Goal: Transaction & Acquisition: Purchase product/service

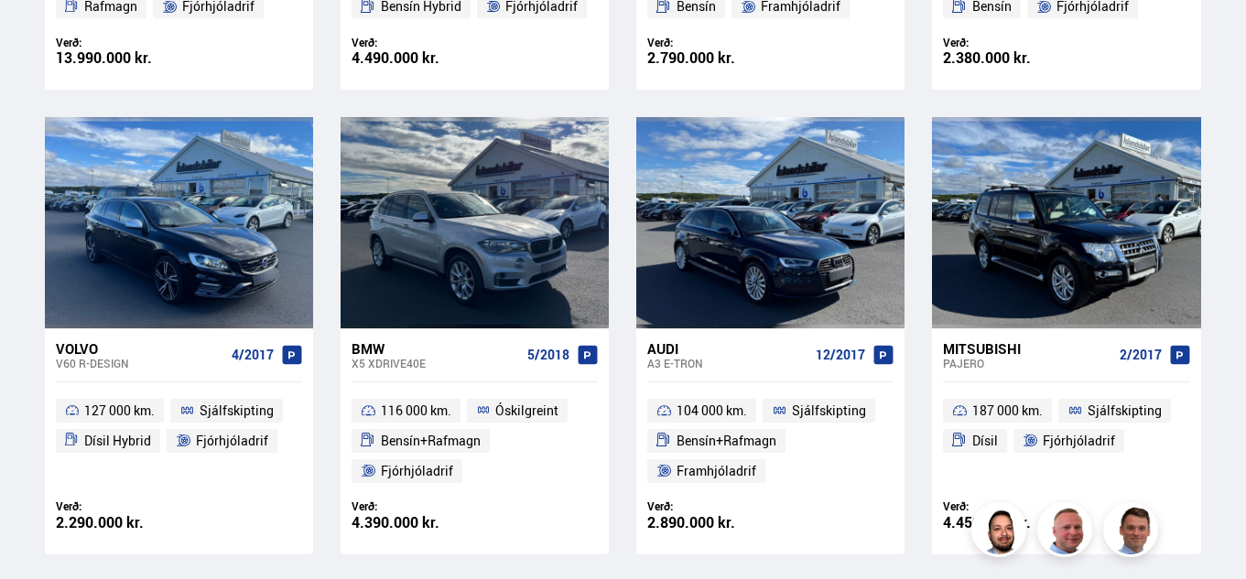
scroll to position [1192, 0]
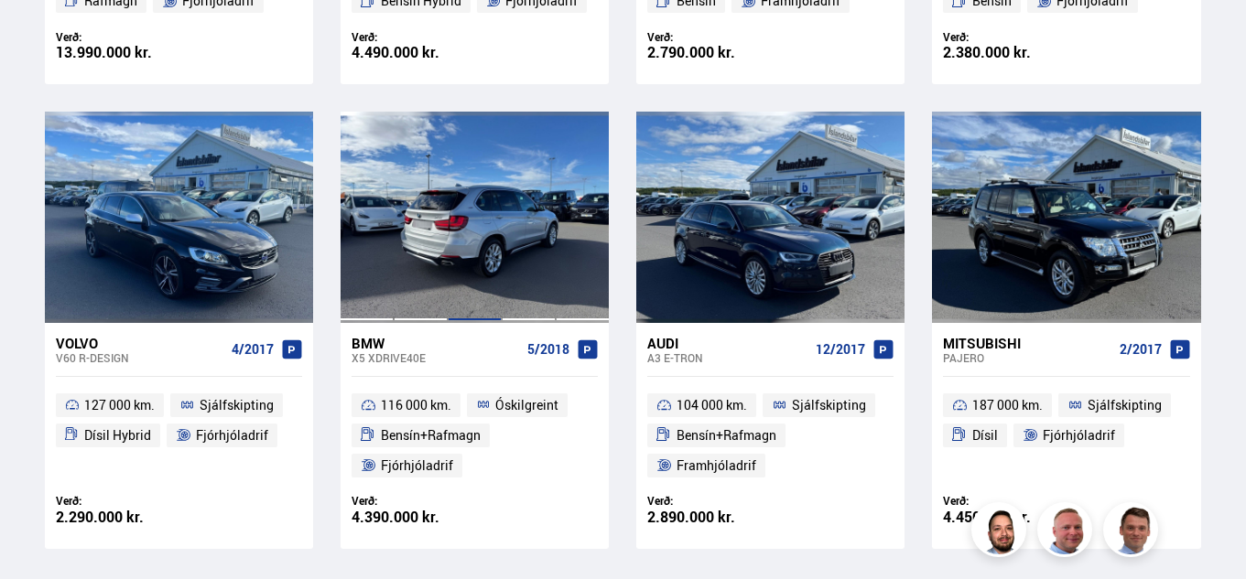
click at [471, 237] on div at bounding box center [475, 217] width 54 height 210
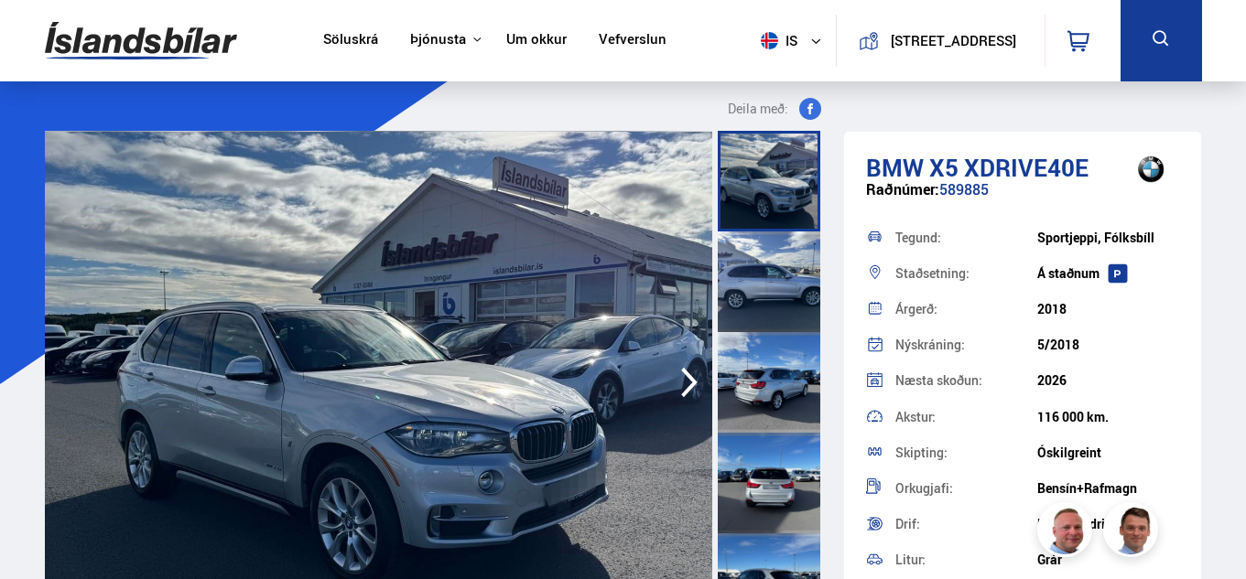
click at [774, 186] on div at bounding box center [768, 181] width 102 height 101
click at [772, 188] on div at bounding box center [768, 181] width 102 height 101
click at [773, 484] on div at bounding box center [768, 483] width 102 height 101
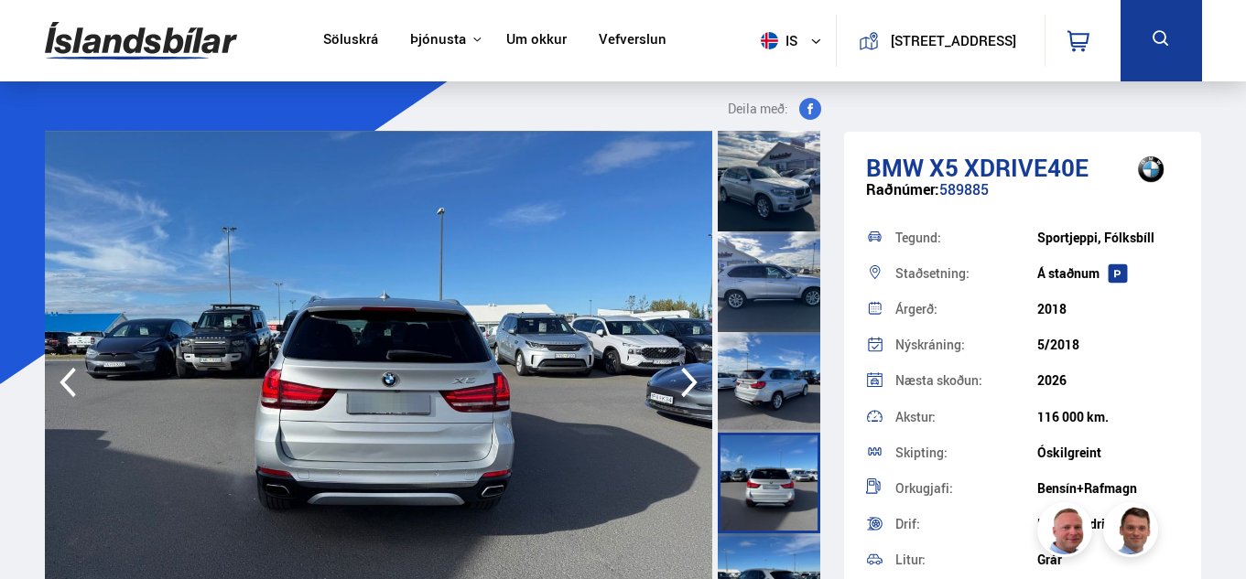
click at [778, 509] on div at bounding box center [768, 483] width 102 height 101
click at [771, 500] on div at bounding box center [768, 483] width 102 height 101
click at [767, 395] on div at bounding box center [768, 382] width 102 height 101
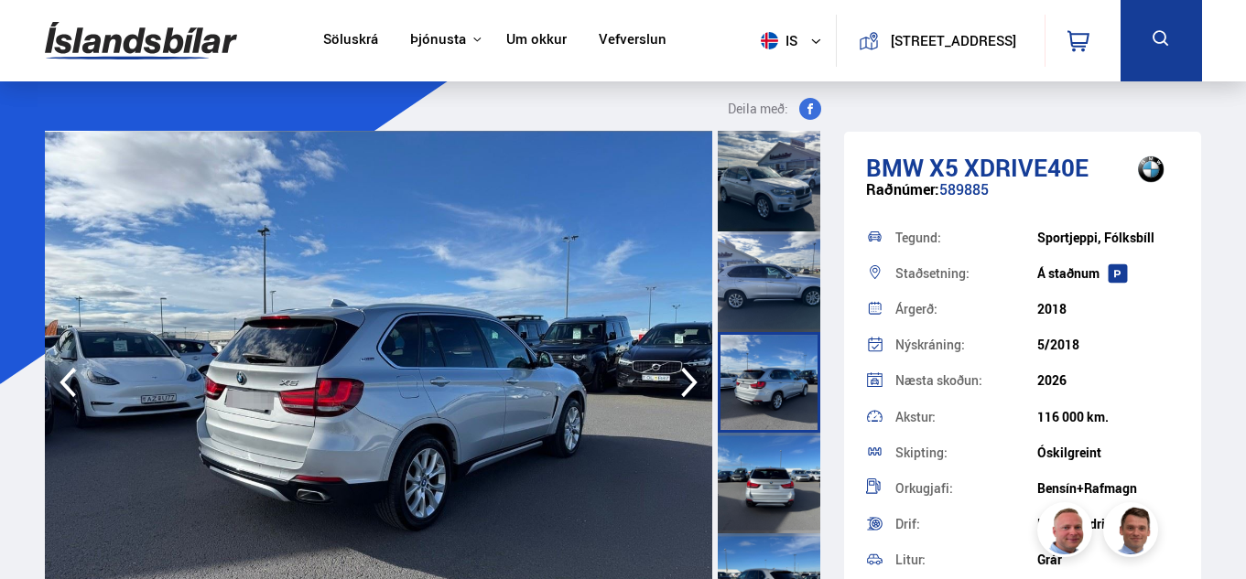
click at [771, 296] on div at bounding box center [768, 282] width 102 height 101
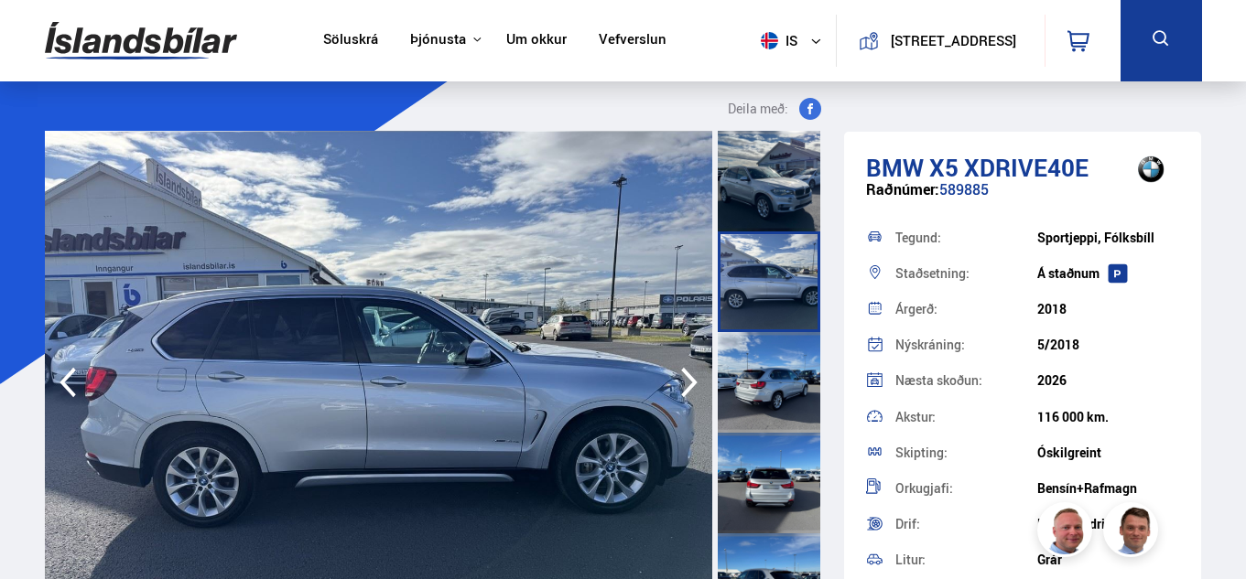
click at [748, 190] on div at bounding box center [768, 181] width 102 height 101
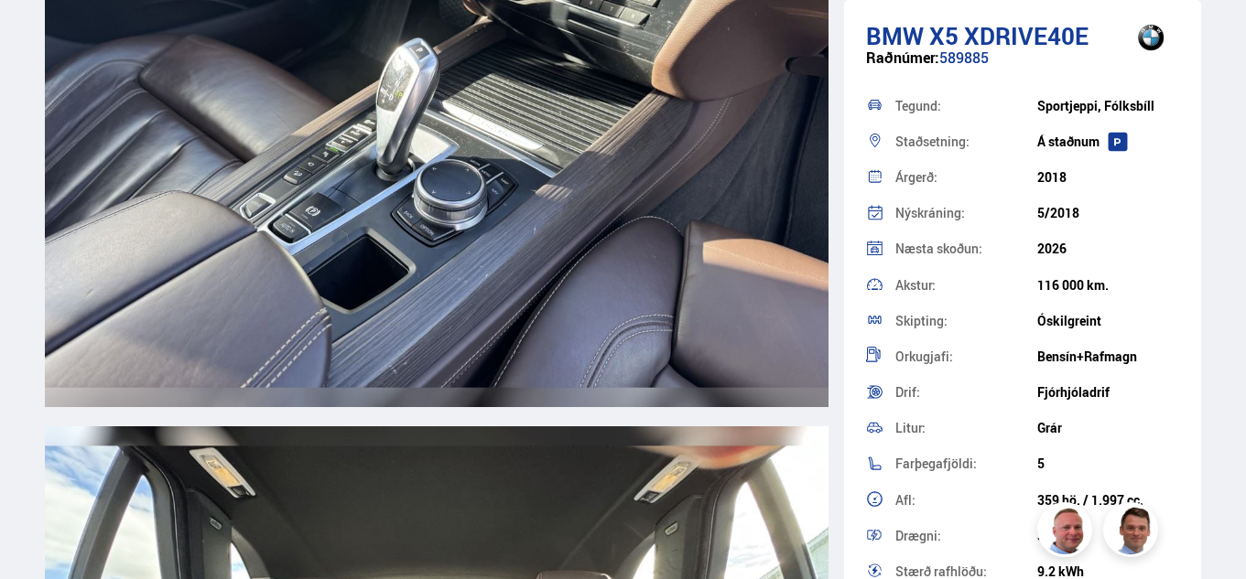
scroll to position [12328, 0]
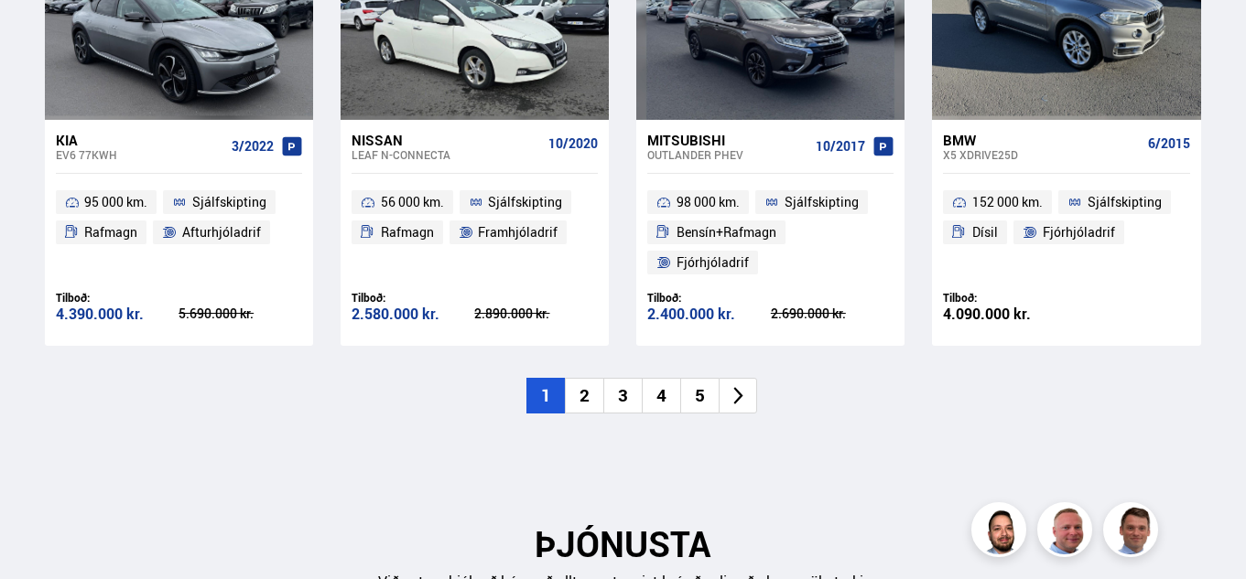
scroll to position [2060, 0]
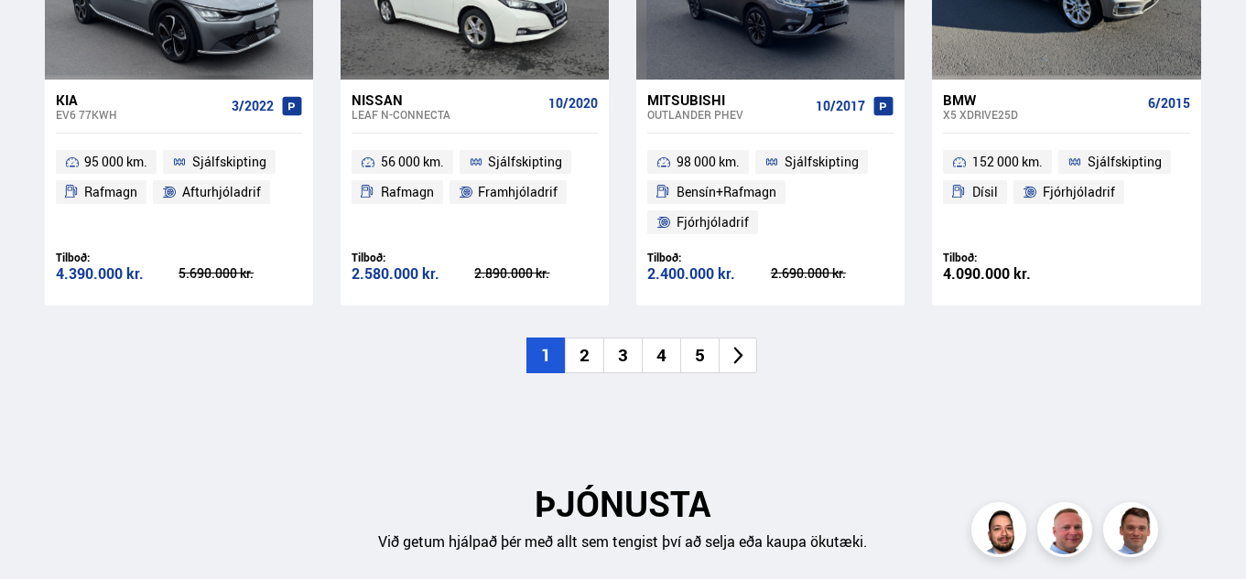
click at [577, 357] on li "2" at bounding box center [584, 356] width 38 height 36
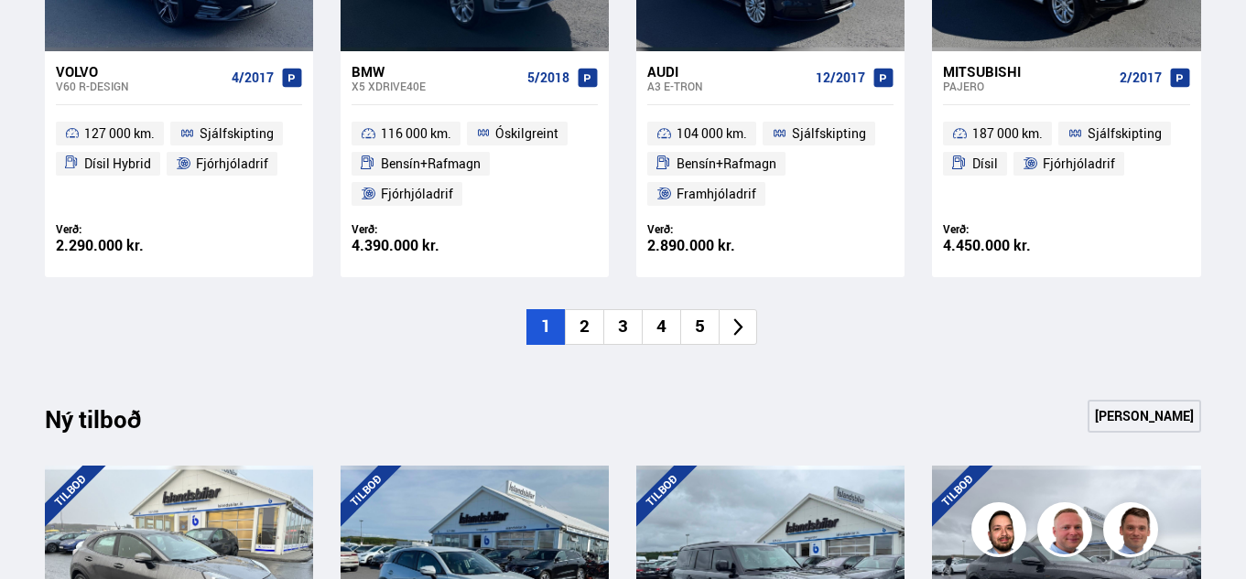
scroll to position [1429, 0]
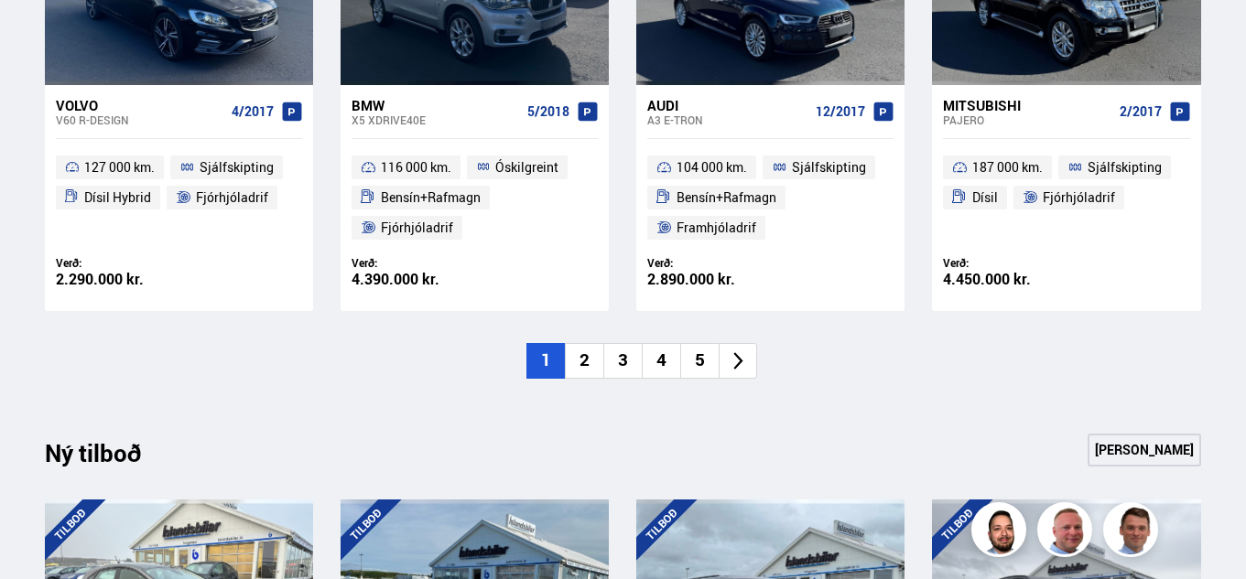
click at [584, 361] on li "2" at bounding box center [584, 361] width 38 height 36
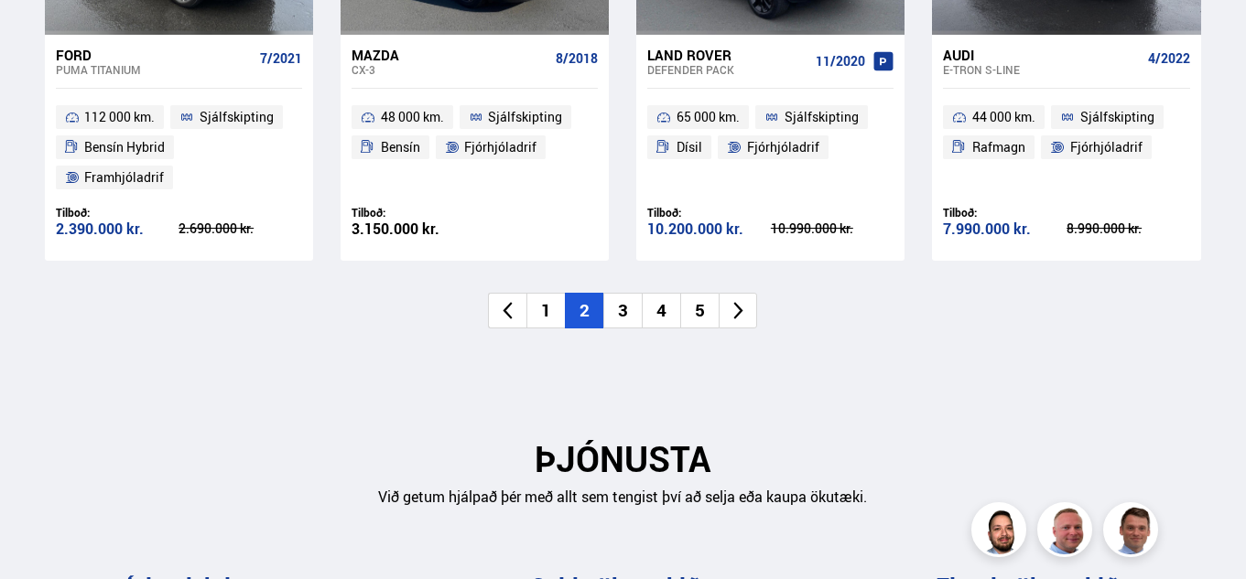
scroll to position [2110, 0]
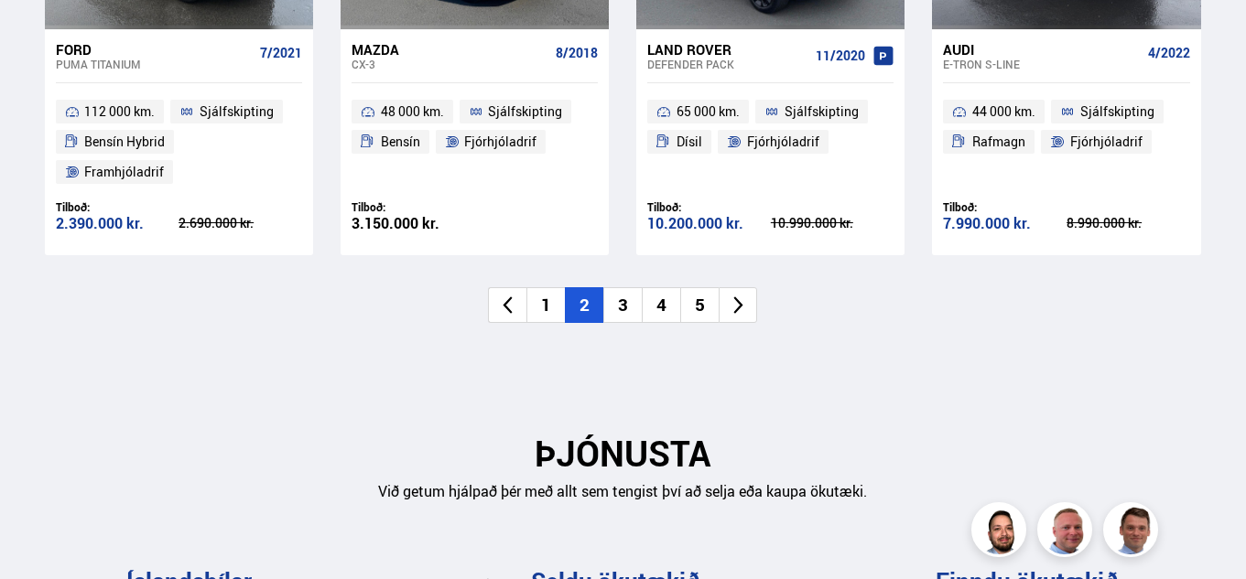
click at [620, 303] on li "3" at bounding box center [622, 305] width 38 height 36
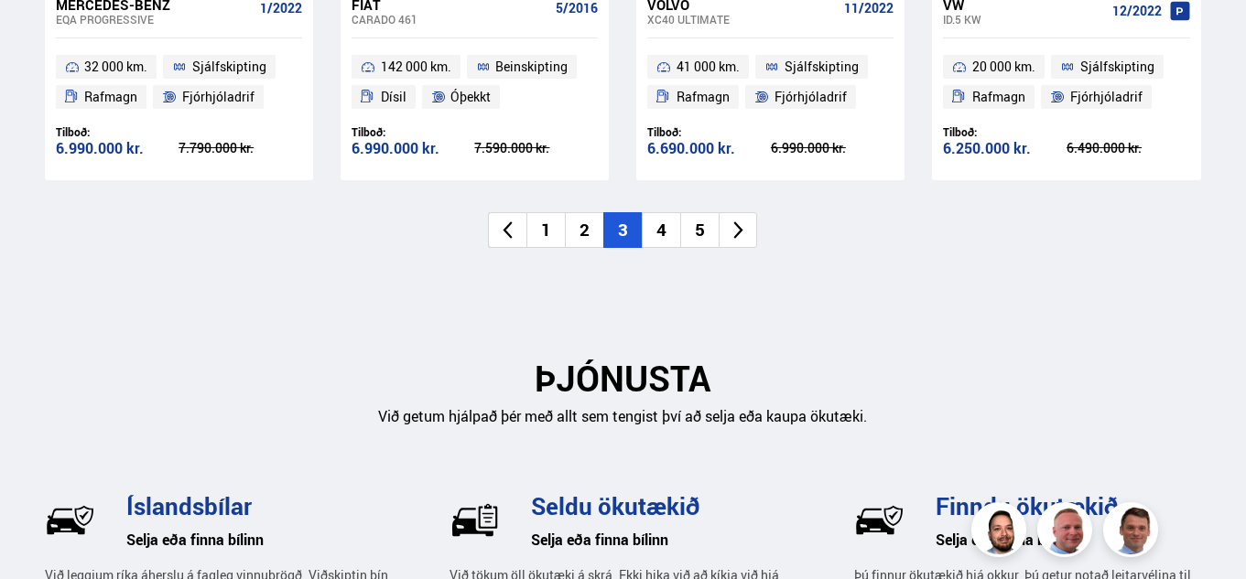
scroll to position [2116, 0]
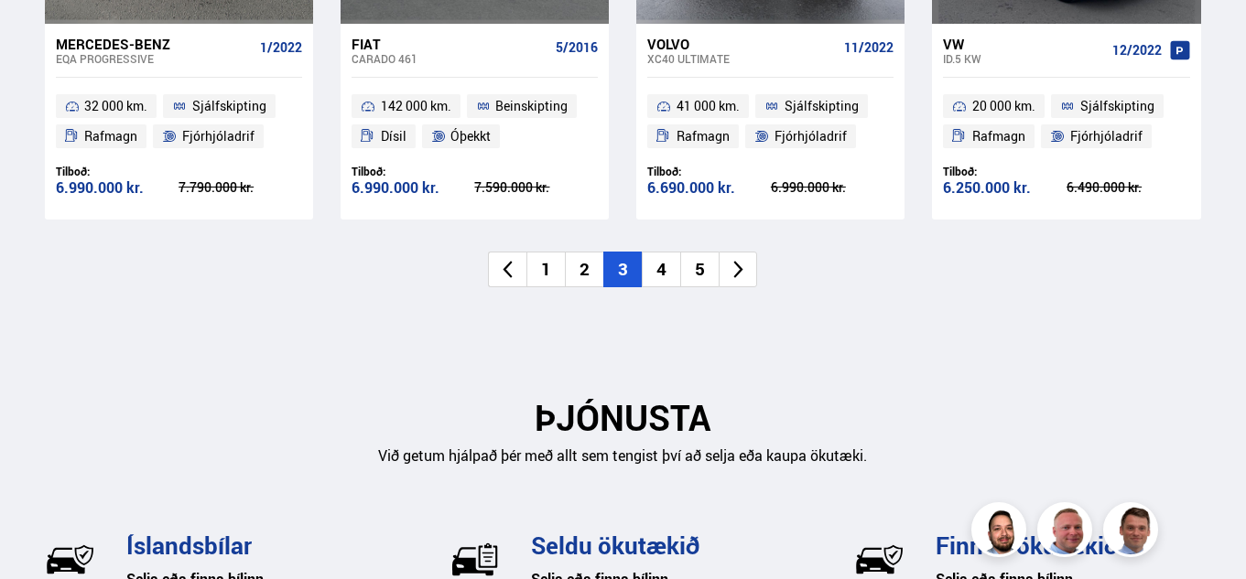
click at [663, 268] on li "4" at bounding box center [661, 270] width 38 height 36
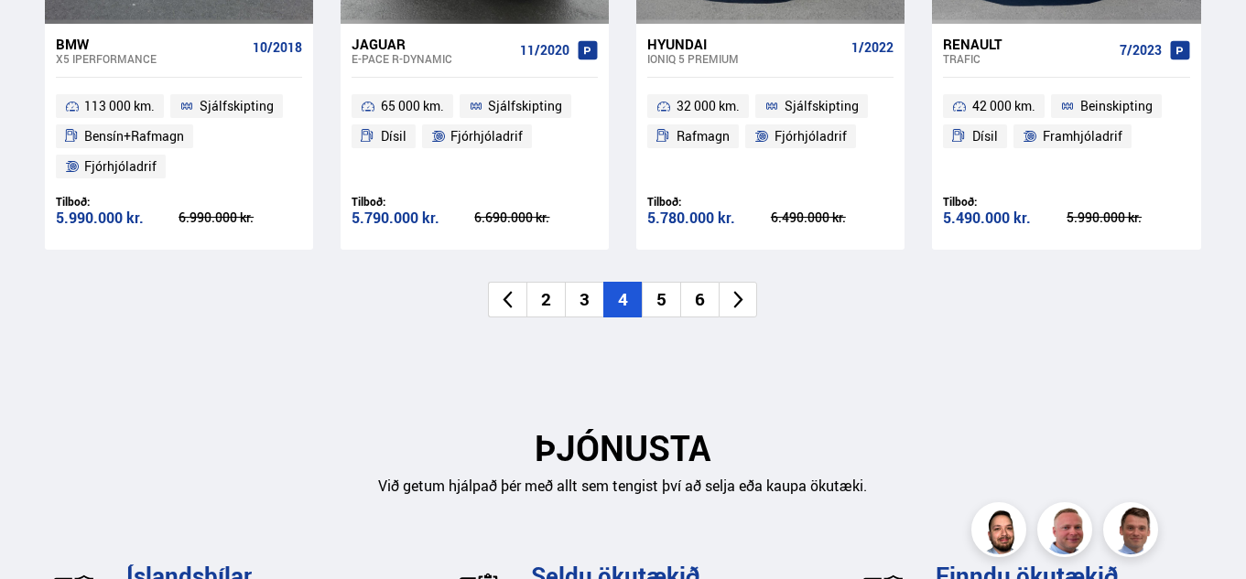
scroll to position [2128, 0]
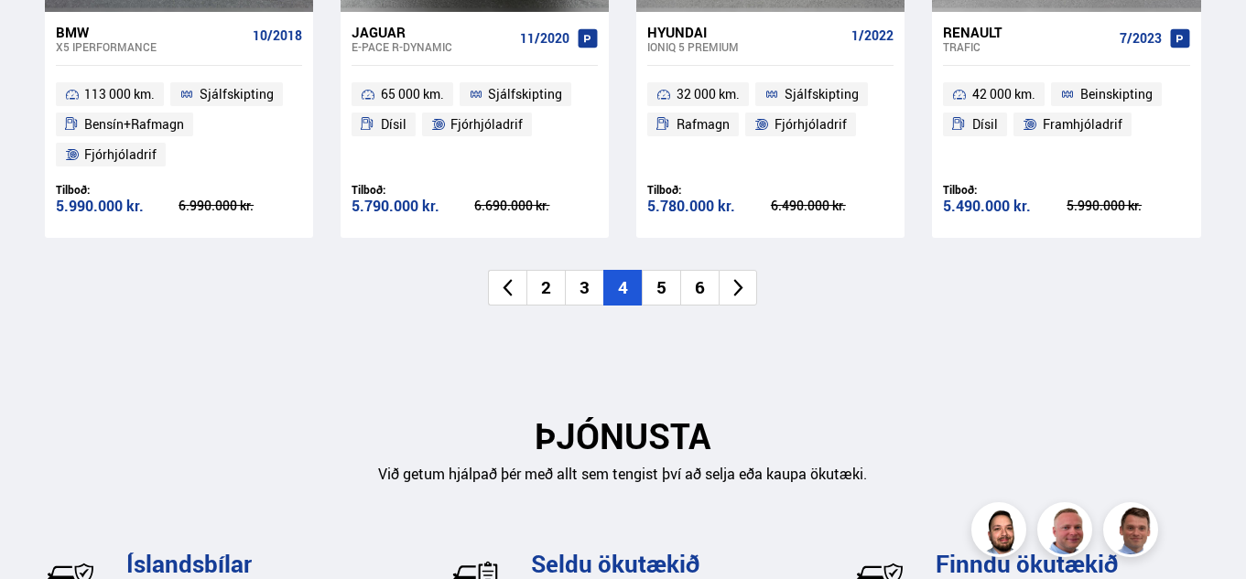
click at [664, 286] on li "5" at bounding box center [661, 288] width 38 height 36
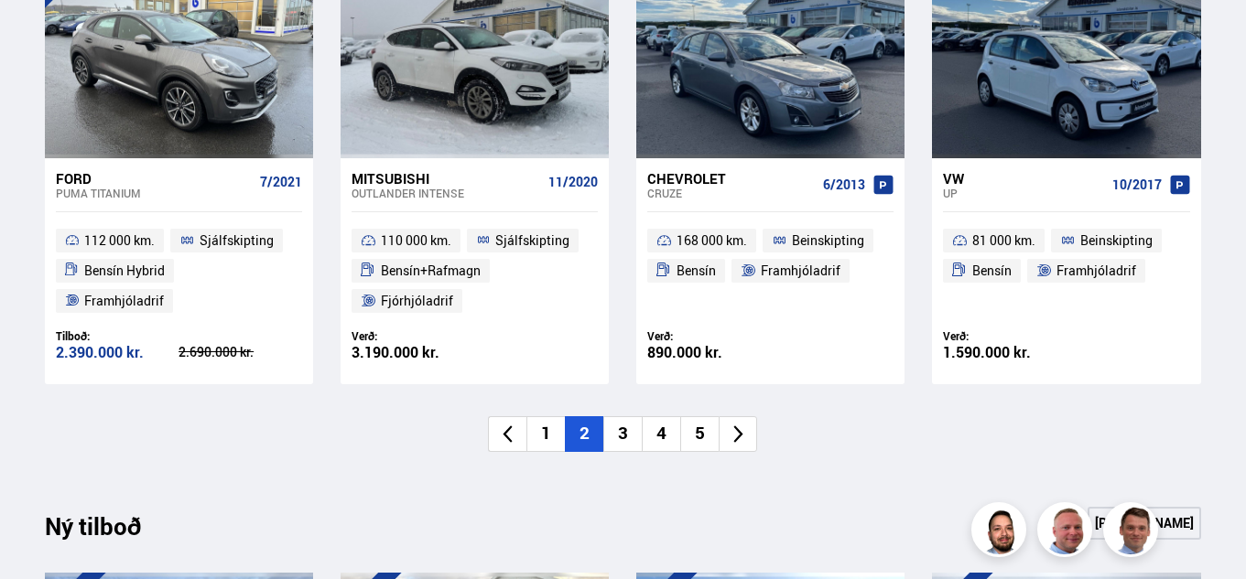
scroll to position [1322, 0]
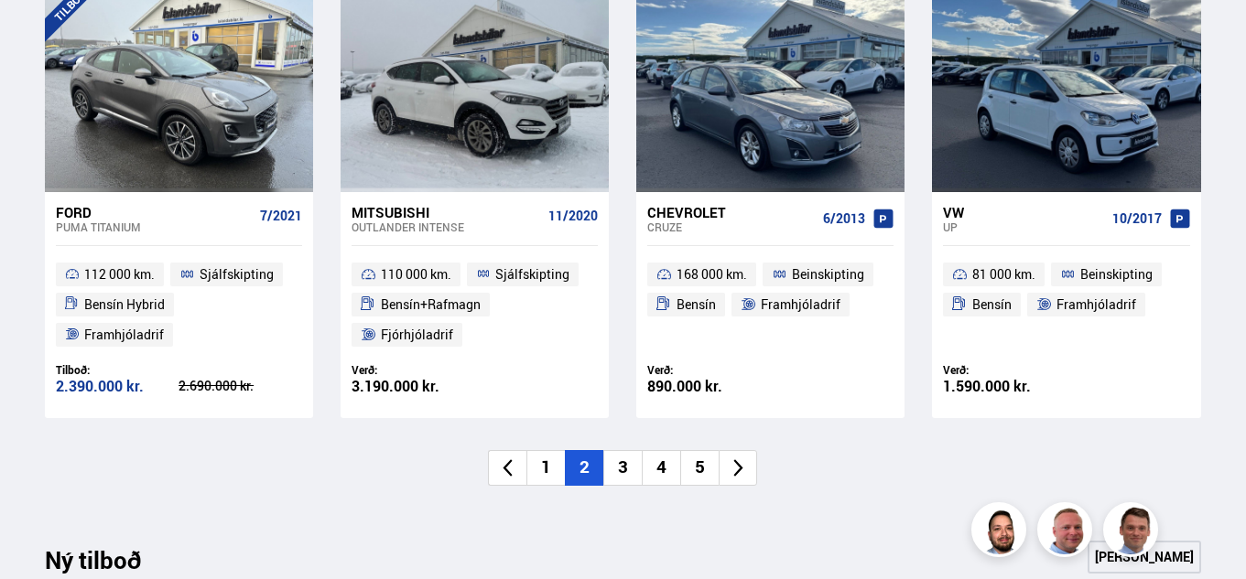
click at [626, 466] on li "3" at bounding box center [622, 468] width 38 height 36
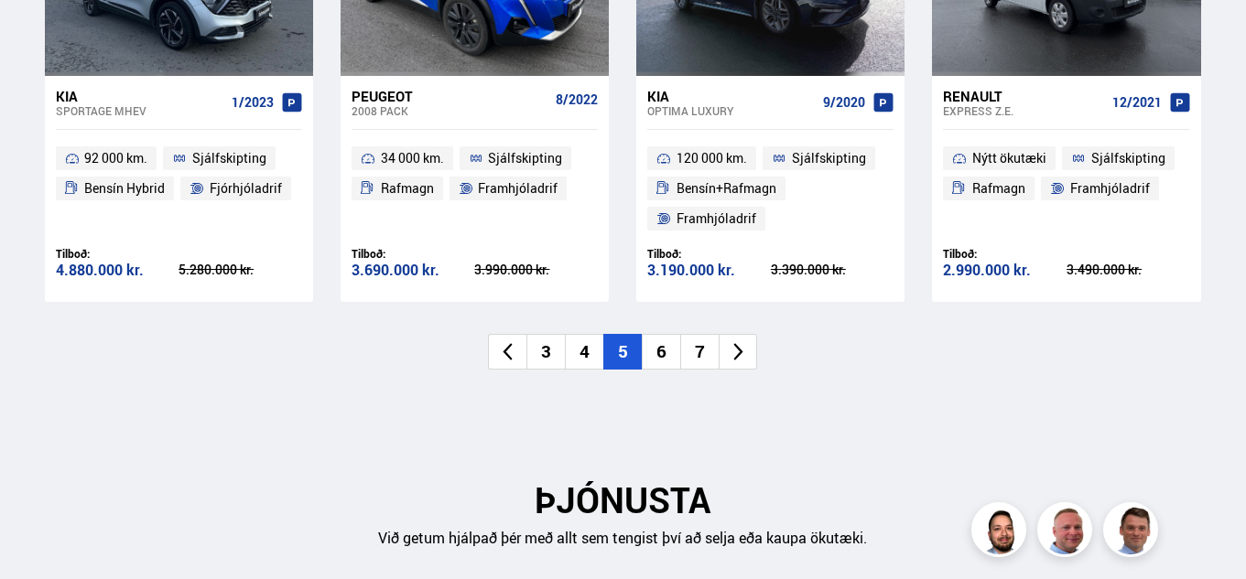
scroll to position [2098, 0]
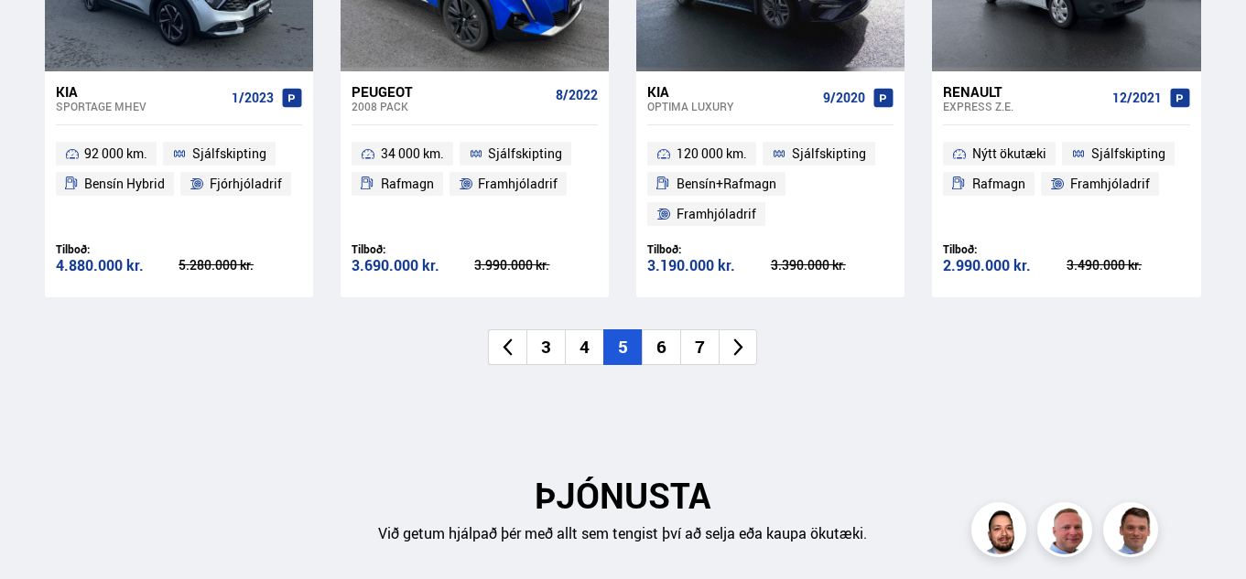
click at [661, 344] on li "6" at bounding box center [661, 347] width 38 height 36
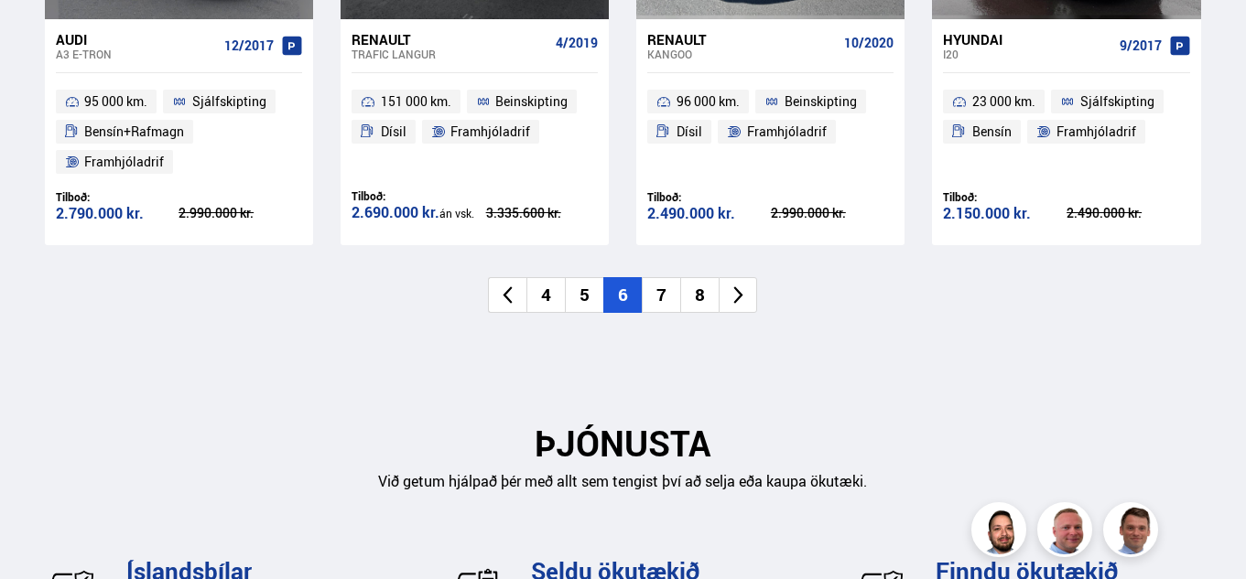
scroll to position [2133, 0]
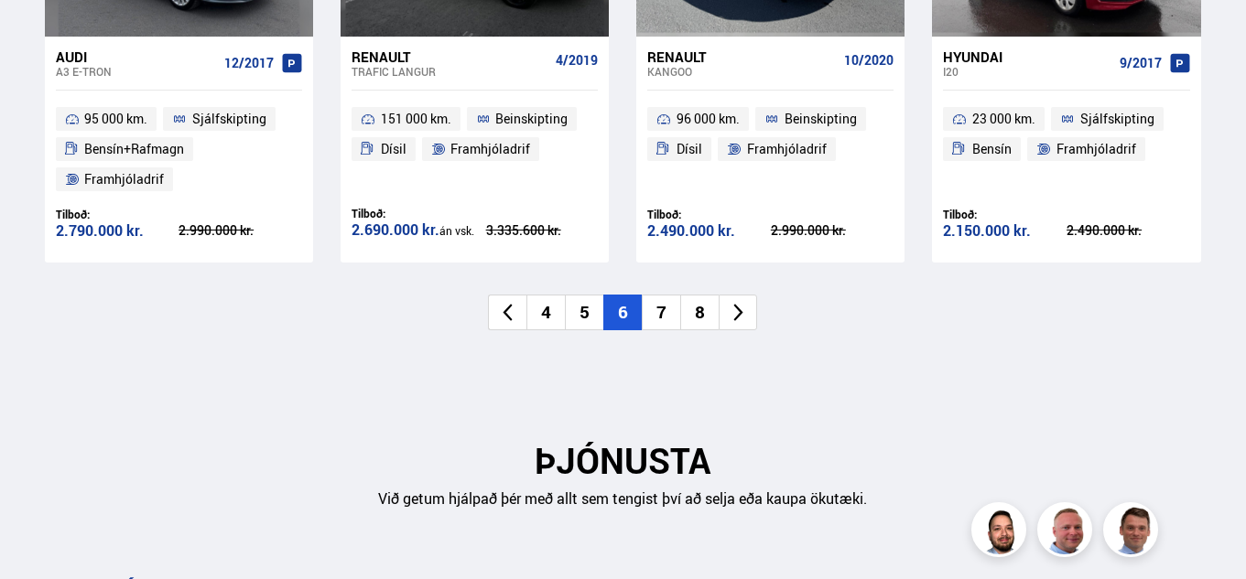
click at [661, 313] on li "7" at bounding box center [661, 313] width 38 height 36
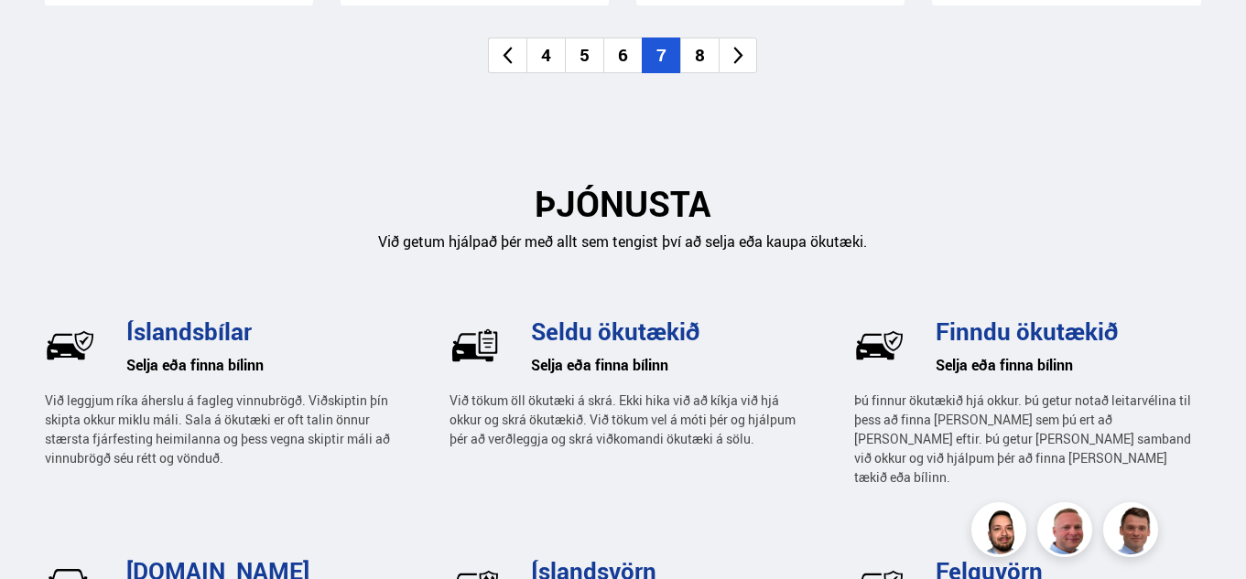
scroll to position [2263, 0]
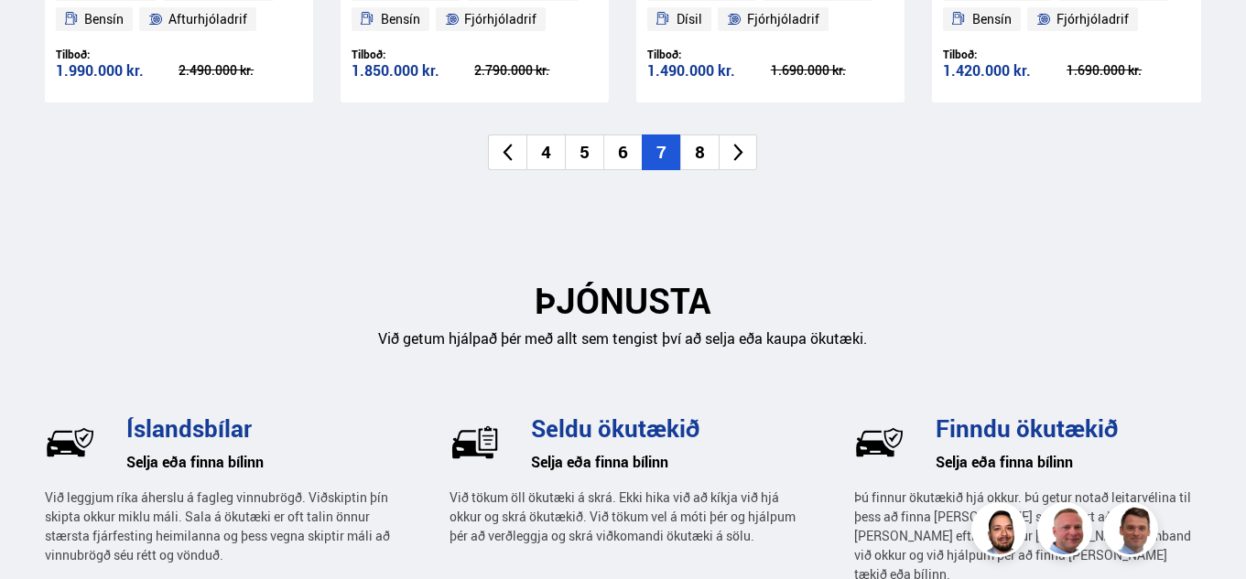
click at [699, 149] on li "8" at bounding box center [699, 153] width 38 height 36
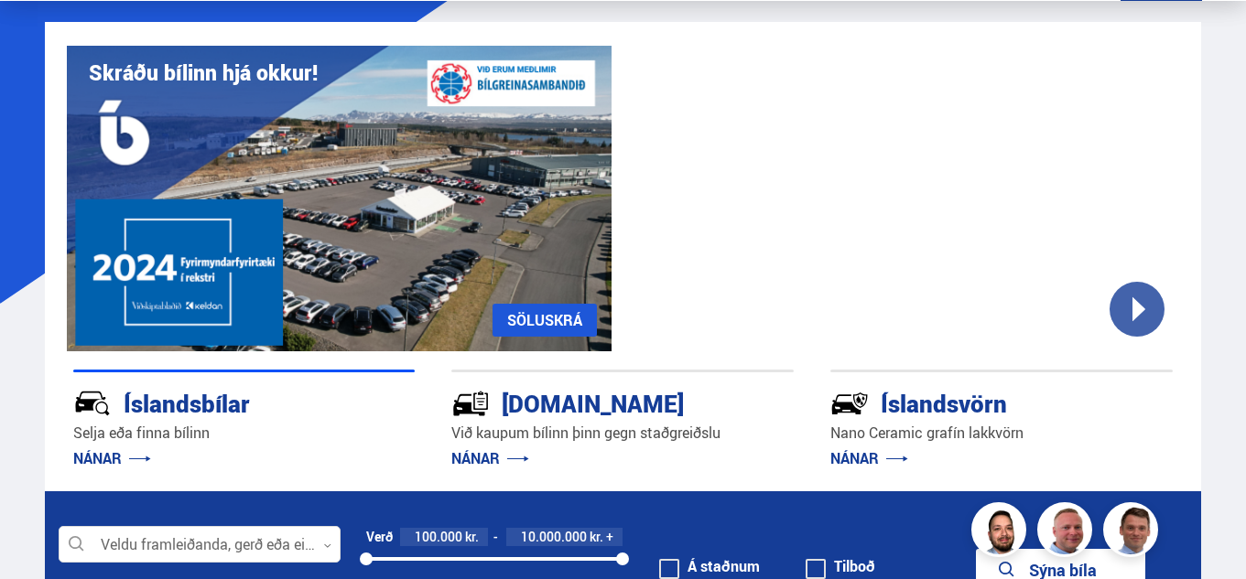
scroll to position [0, 0]
